Goal: Find specific page/section: Find specific page/section

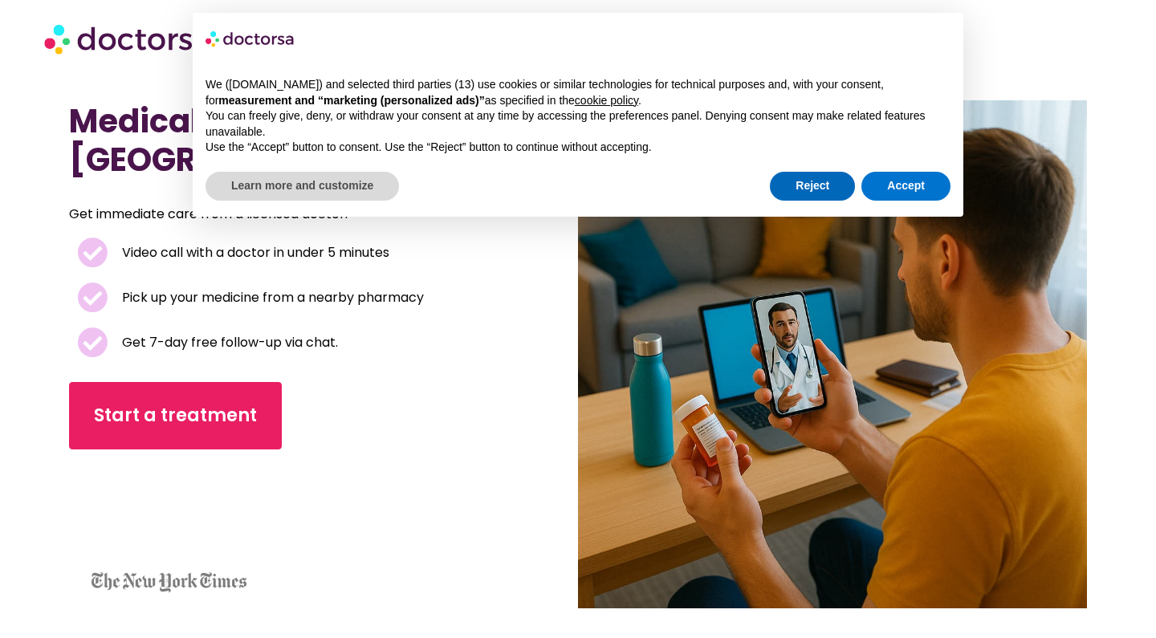
click at [790, 189] on button "Reject" at bounding box center [812, 186] width 85 height 29
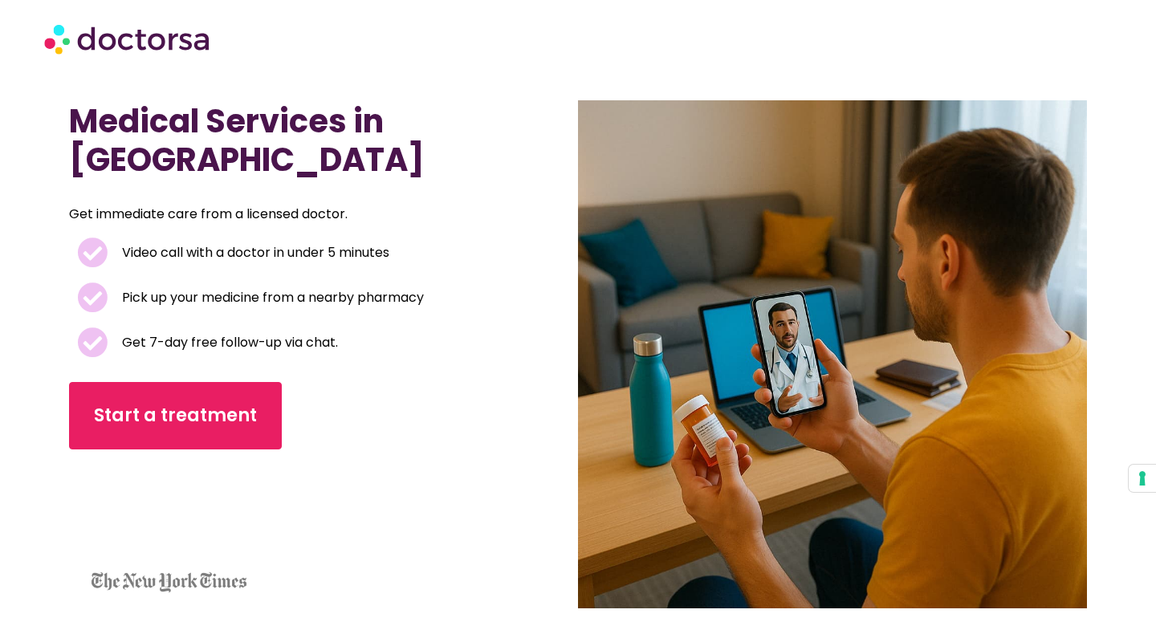
click at [491, 173] on h1 "Medical Services in [GEOGRAPHIC_DATA]" at bounding box center [285, 140] width 433 height 77
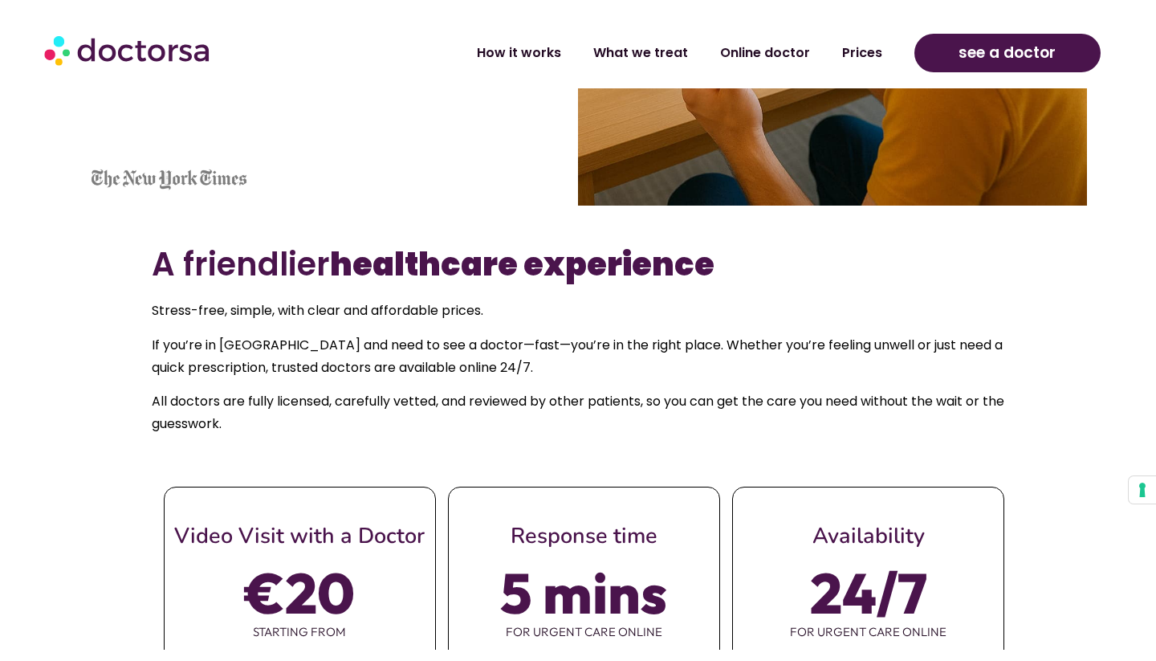
scroll to position [466, 0]
